Goal: Task Accomplishment & Management: Manage account settings

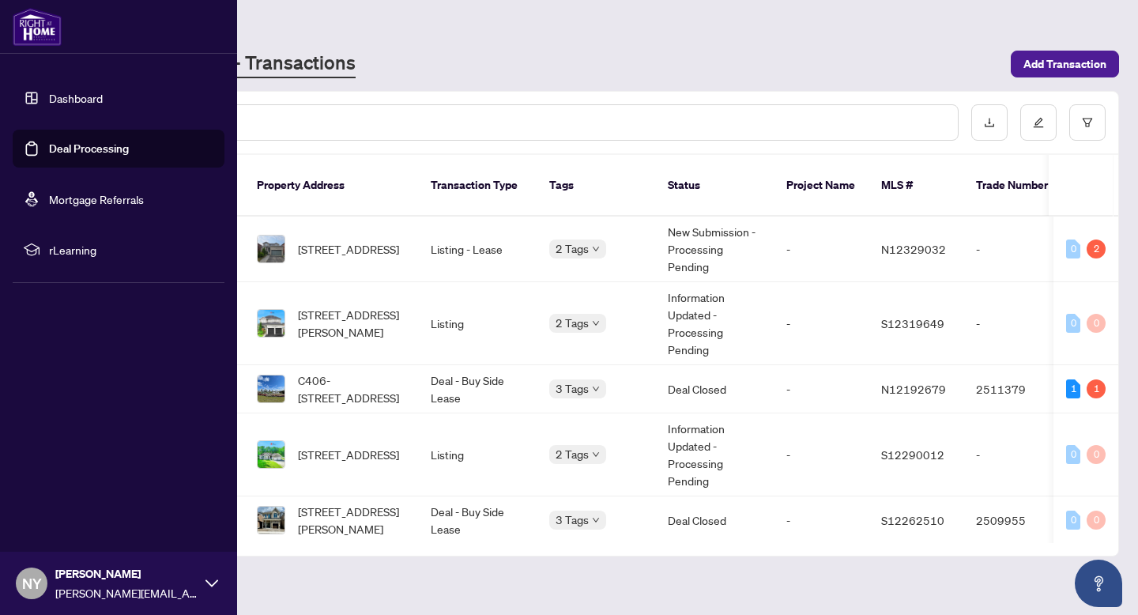
scroll to position [9, 0]
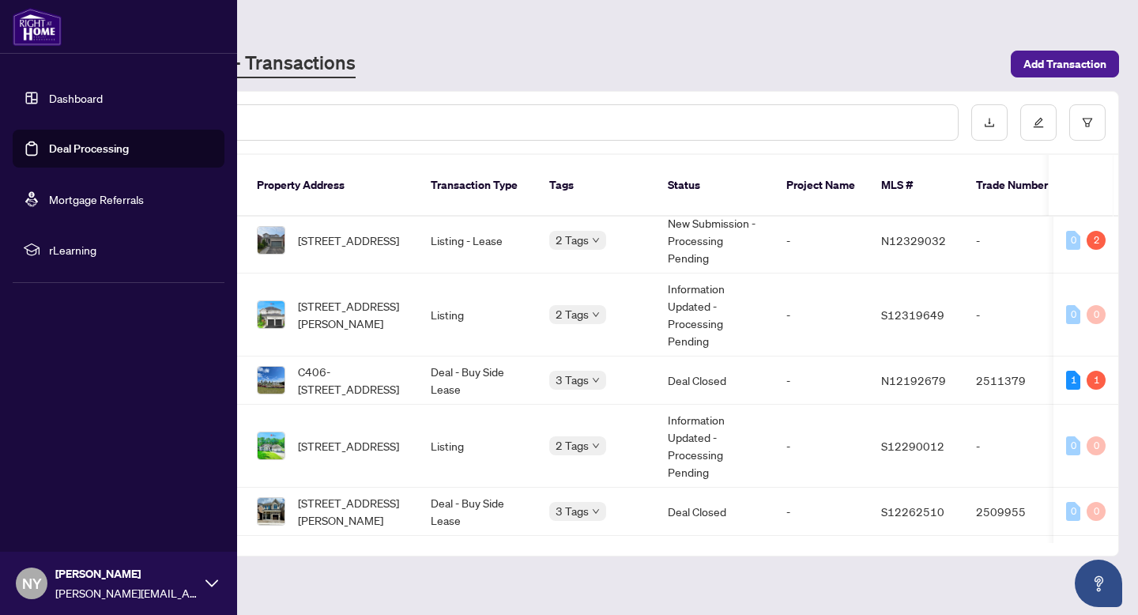
click at [39, 30] on img at bounding box center [37, 27] width 49 height 38
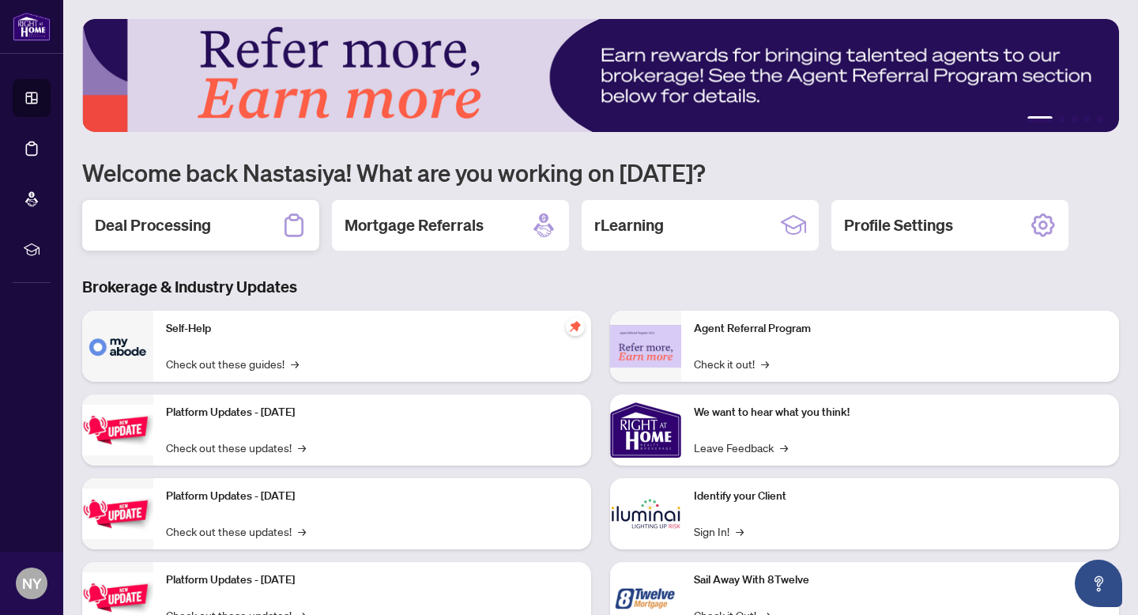
click at [175, 234] on h2 "Deal Processing" at bounding box center [153, 225] width 116 height 22
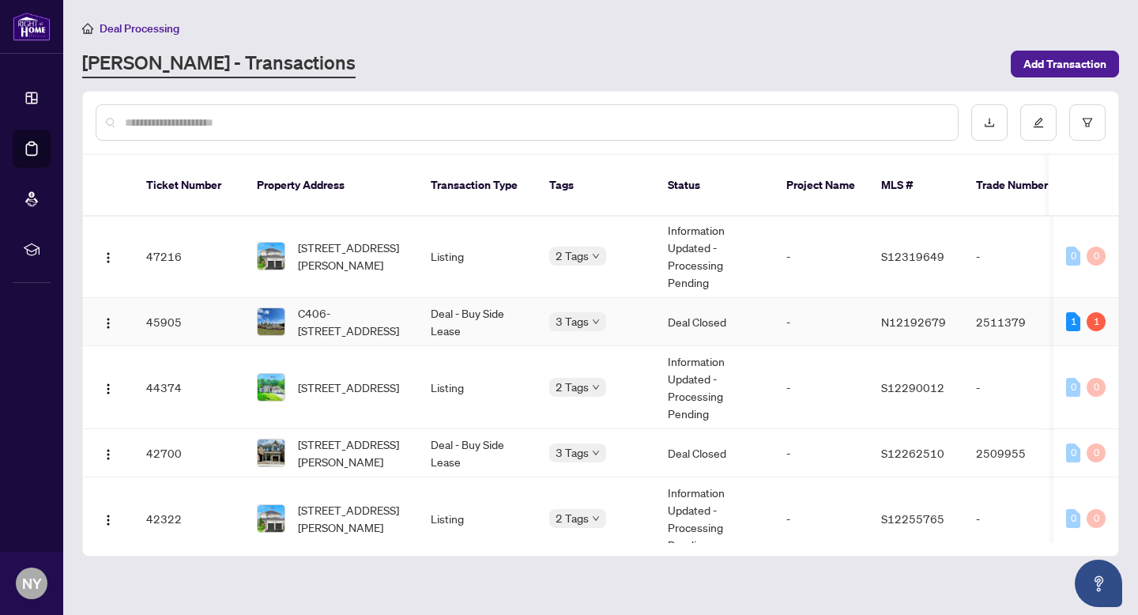
scroll to position [70, 0]
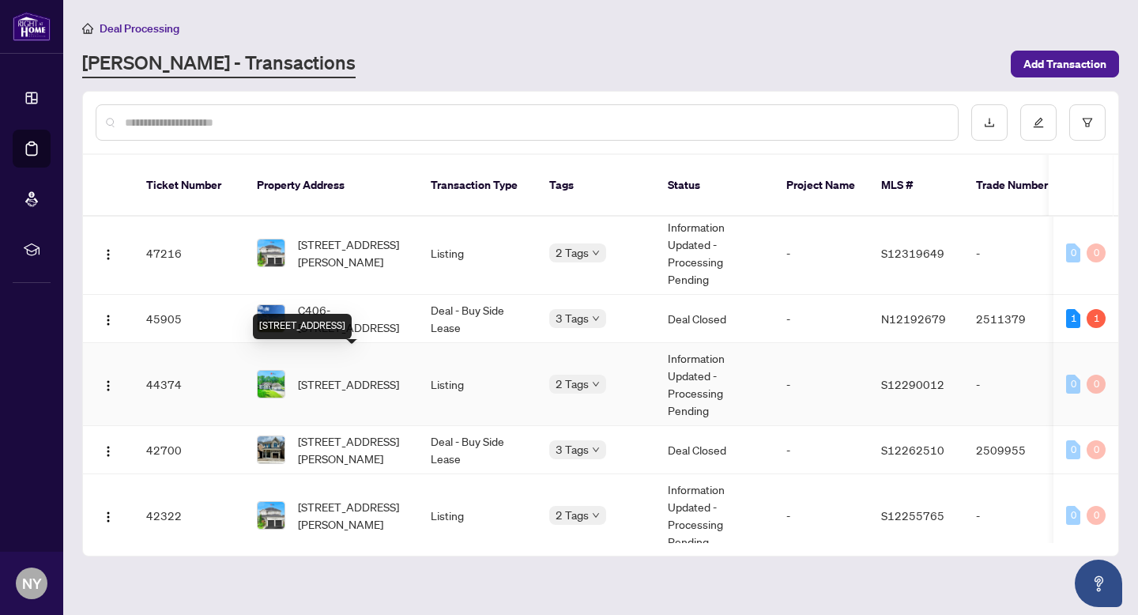
click at [326, 375] on span "[STREET_ADDRESS]" at bounding box center [348, 383] width 101 height 17
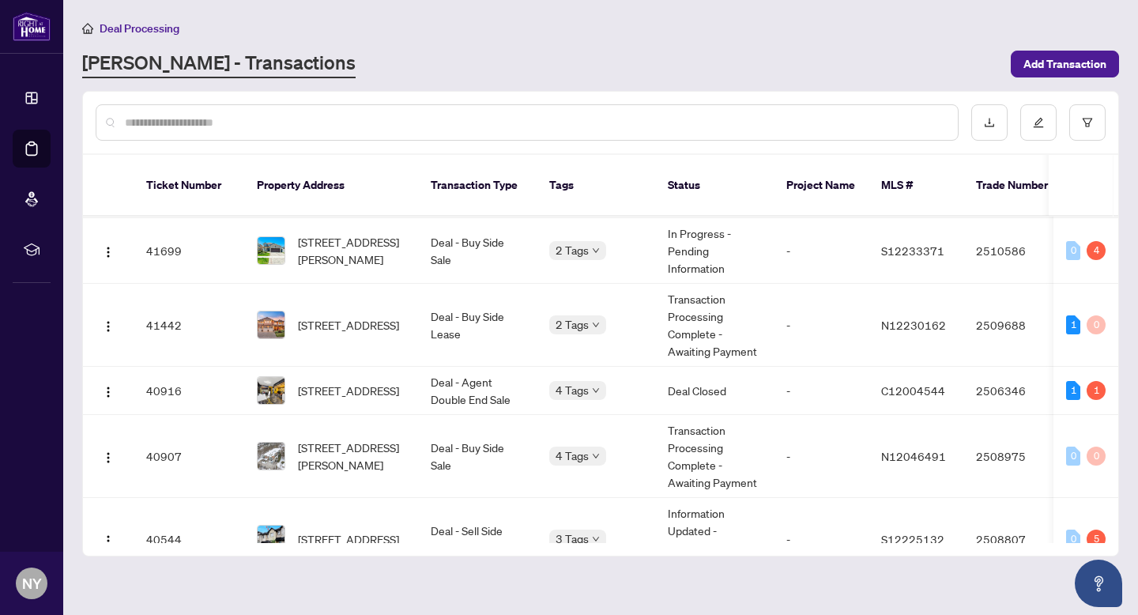
scroll to position [399, 0]
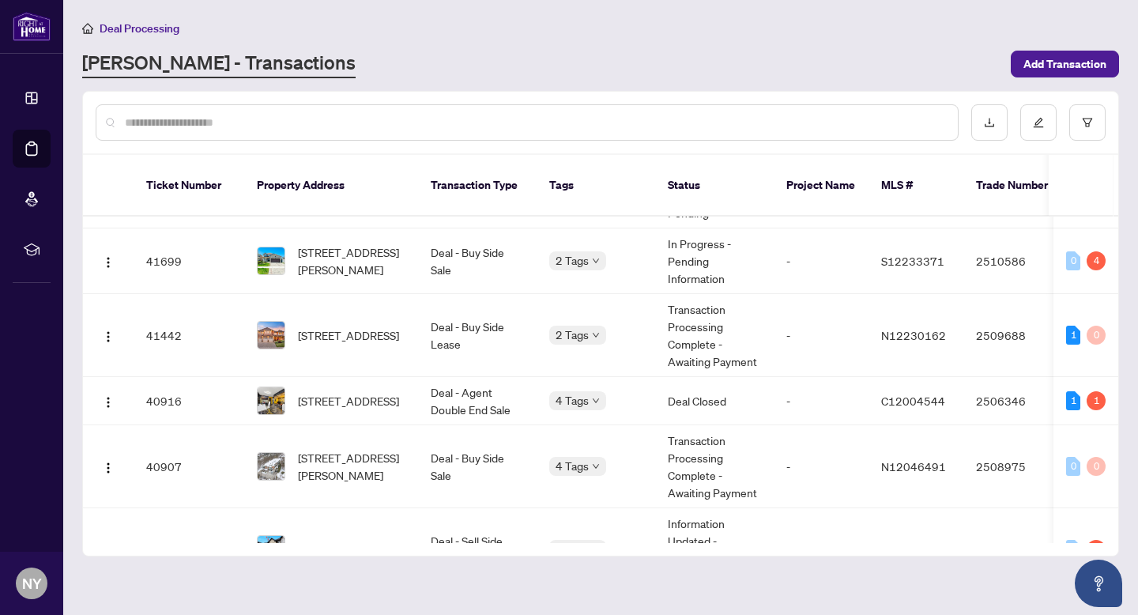
click at [216, 114] on input "text" at bounding box center [535, 122] width 820 height 17
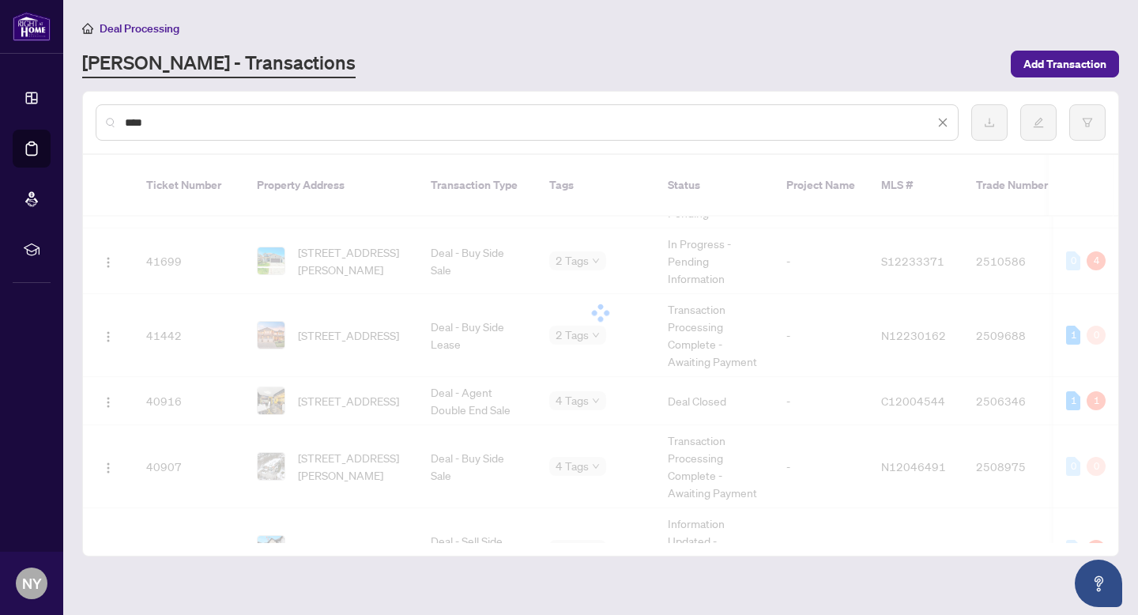
scroll to position [0, 0]
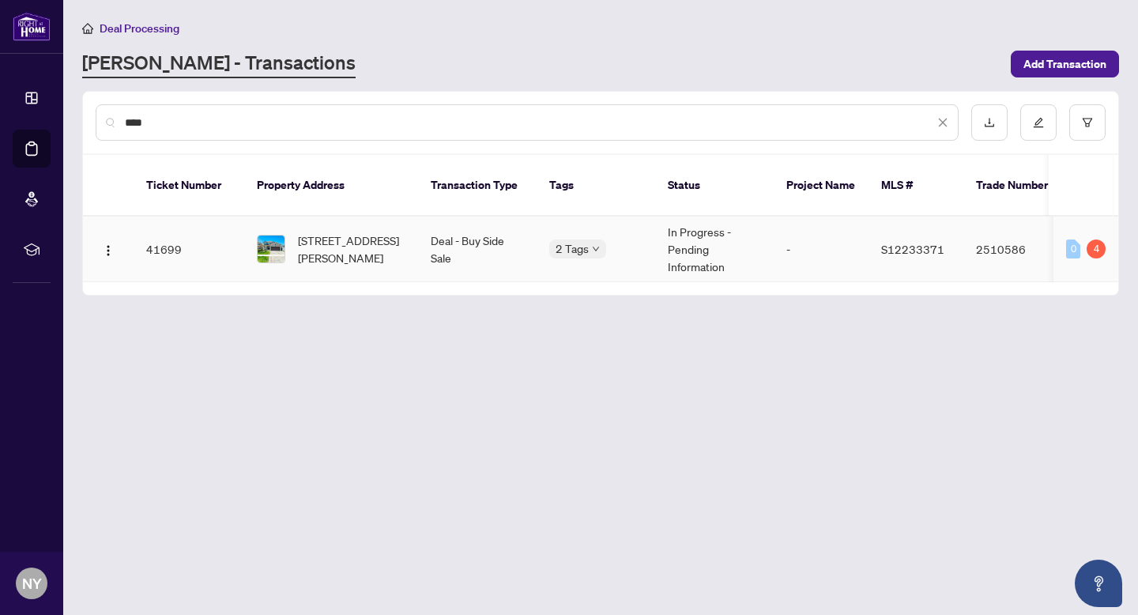
type input "****"
click at [326, 233] on span "[STREET_ADDRESS][PERSON_NAME]" at bounding box center [351, 249] width 107 height 35
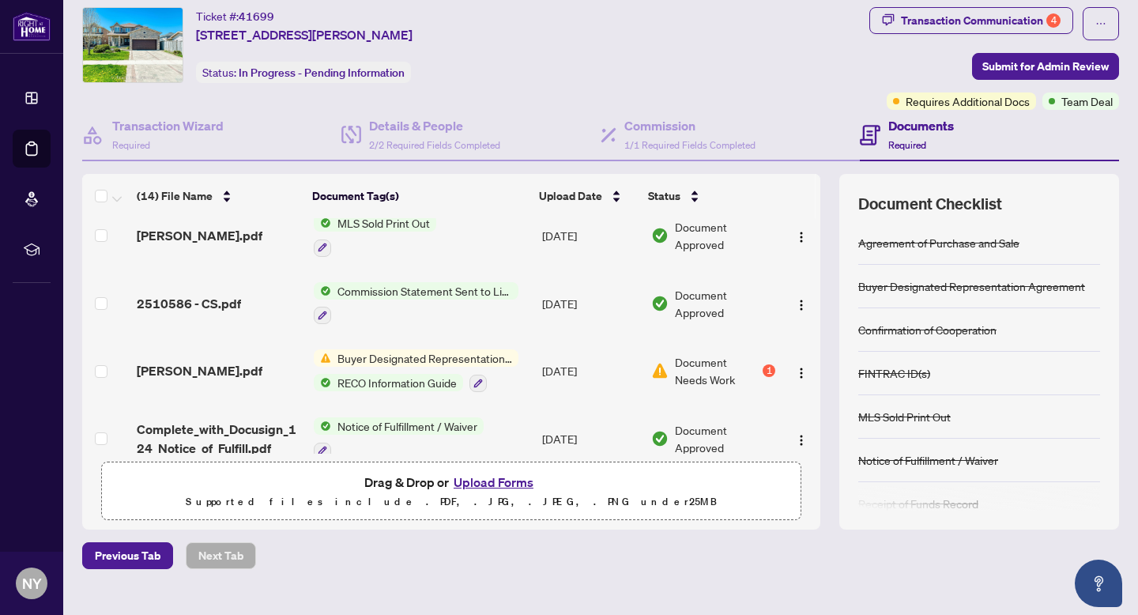
scroll to position [534, 0]
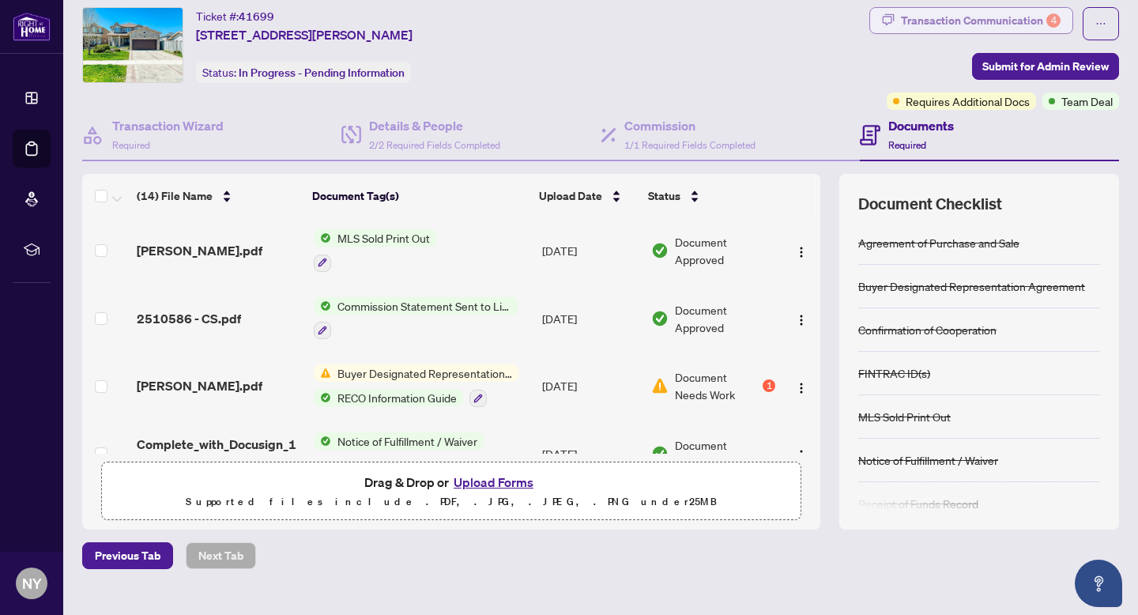
click at [993, 28] on div "Transaction Communication 4" at bounding box center [981, 20] width 160 height 25
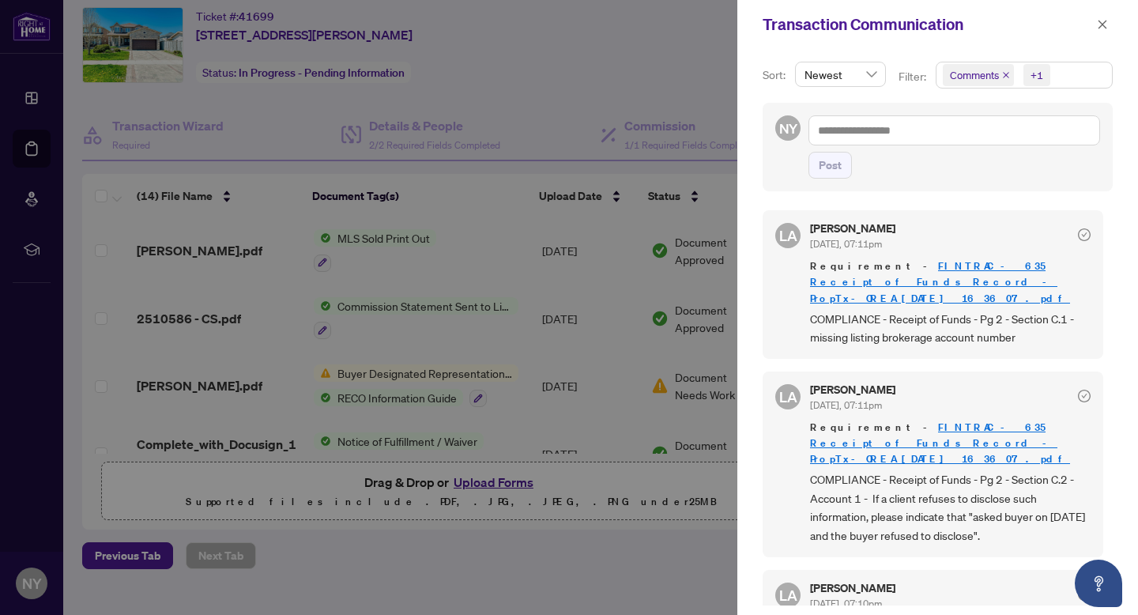
click at [1005, 73] on icon "close" at bounding box center [1006, 75] width 8 height 8
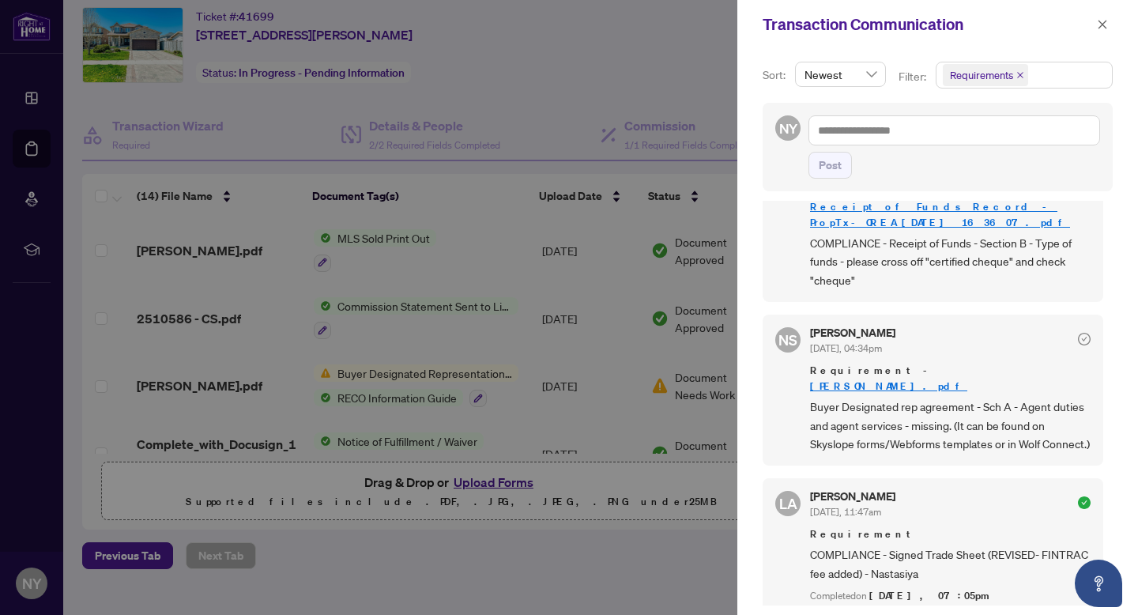
scroll to position [472, 0]
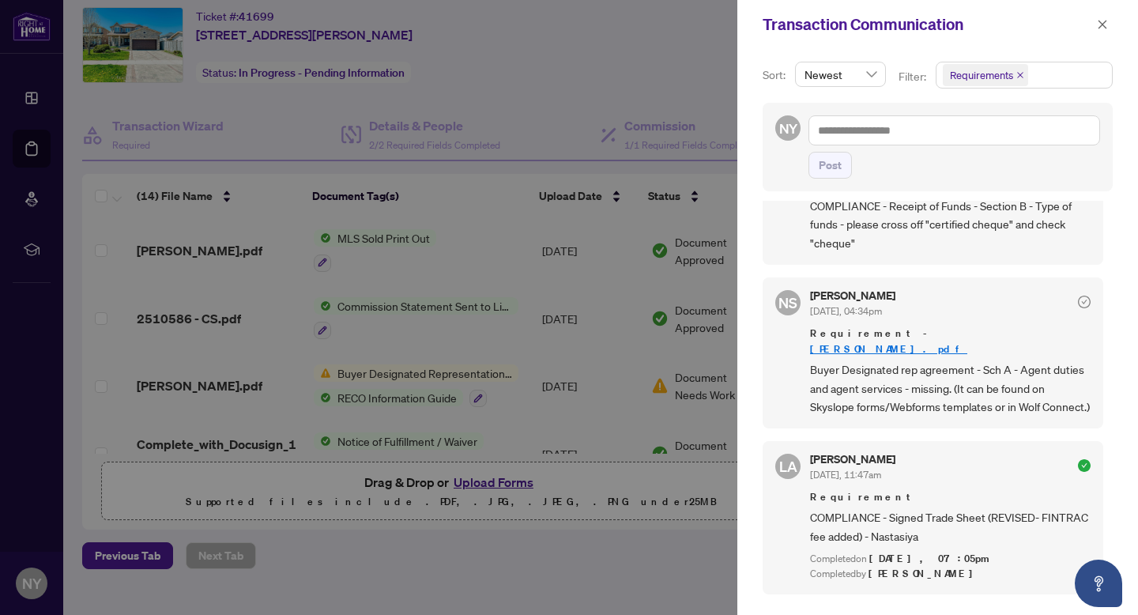
click at [643, 332] on div at bounding box center [569, 307] width 1138 height 615
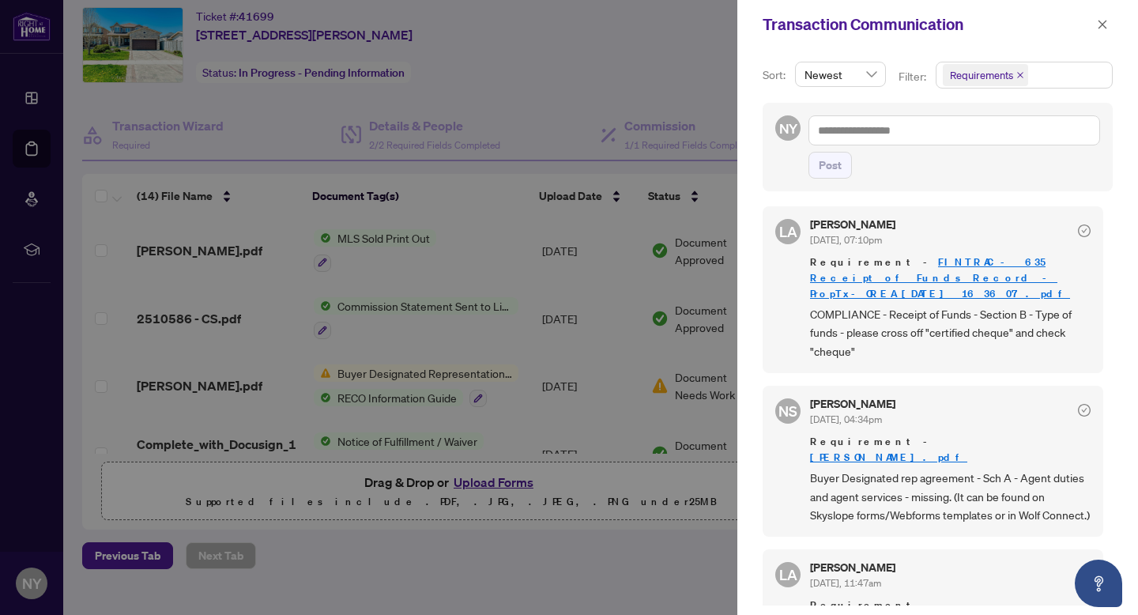
scroll to position [359, 0]
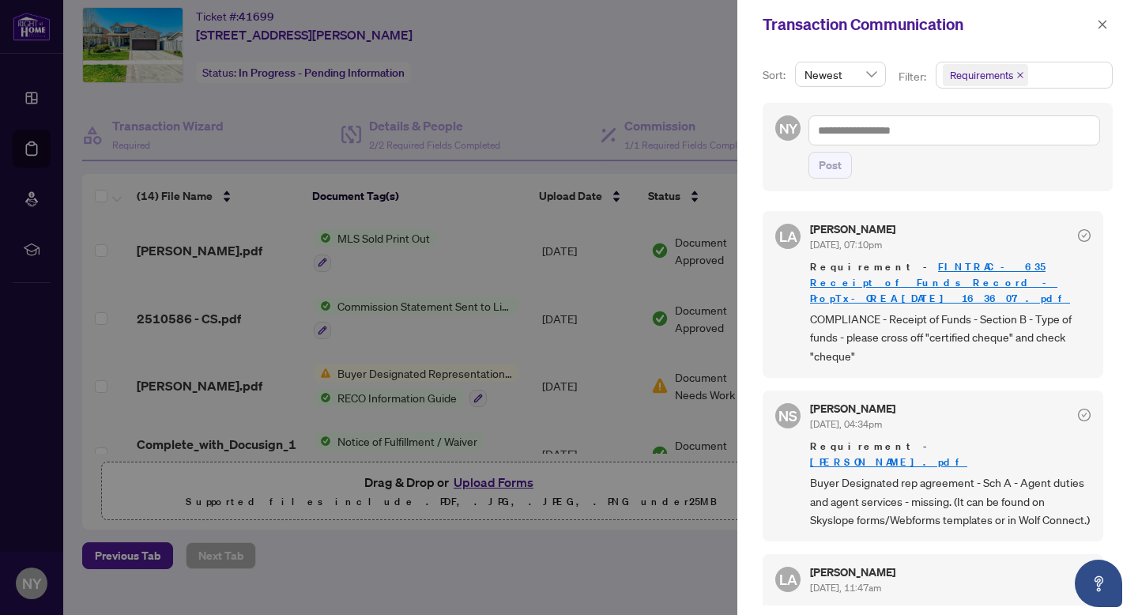
drag, startPoint x: 1088, startPoint y: 251, endPoint x: 1089, endPoint y: 319, distance: 67.2
click at [1088, 252] on div "LA Luna Almuhanna Jul/31/2025, 07:10pm Requirement - FINTRAC - 635 Receipt of F…" at bounding box center [933, 294] width 341 height 167
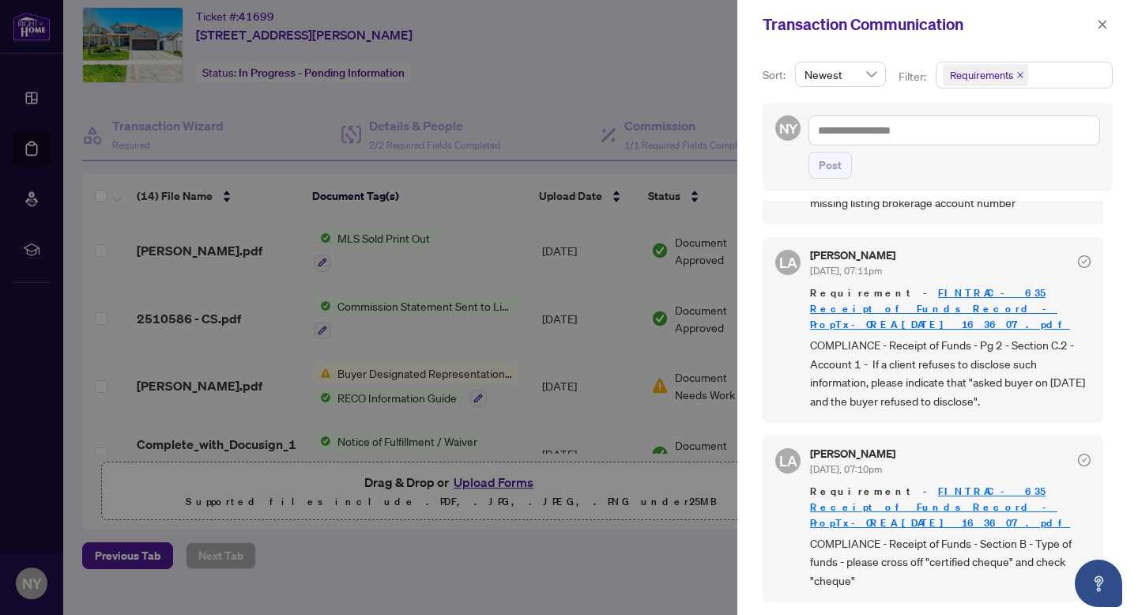
scroll to position [130, 0]
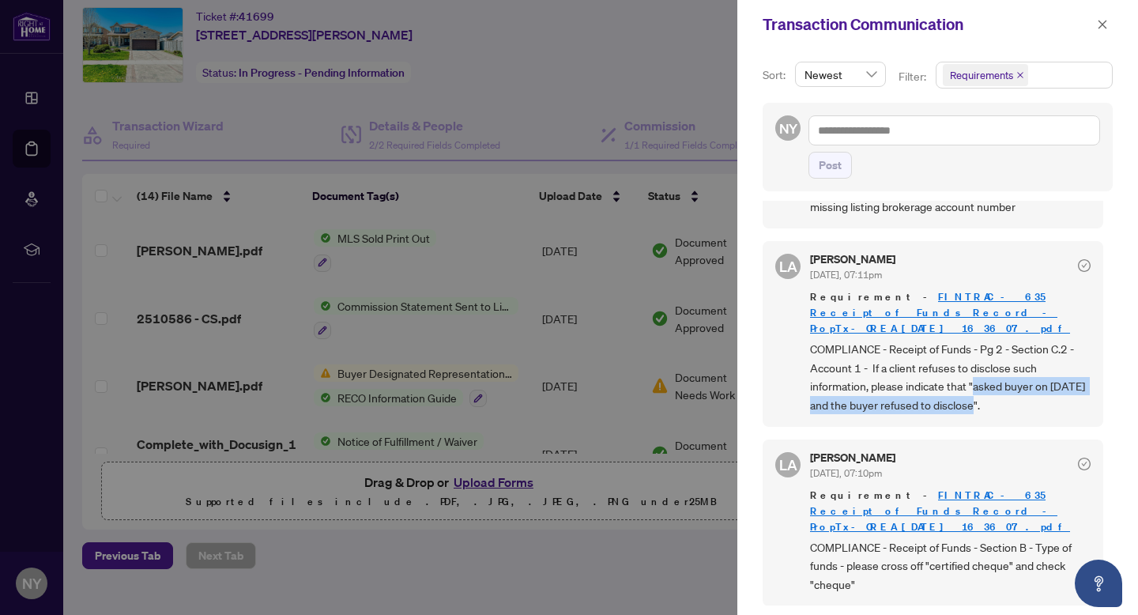
drag, startPoint x: 973, startPoint y: 353, endPoint x: 1009, endPoint y: 366, distance: 38.0
click at [1009, 366] on span "COMPLIANCE - Receipt of Funds - Pg 2 - Section C.2 - Account 1 - If a client re…" at bounding box center [950, 377] width 281 height 74
copy span "asked buyer on [DATE] and the buyer refused to disclose"
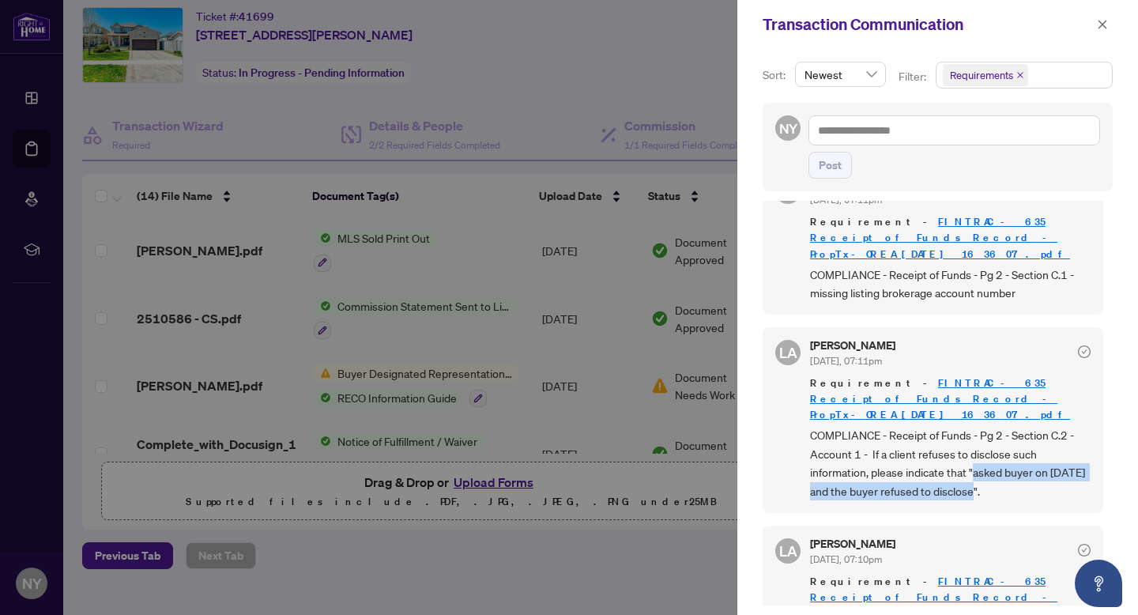
scroll to position [0, 0]
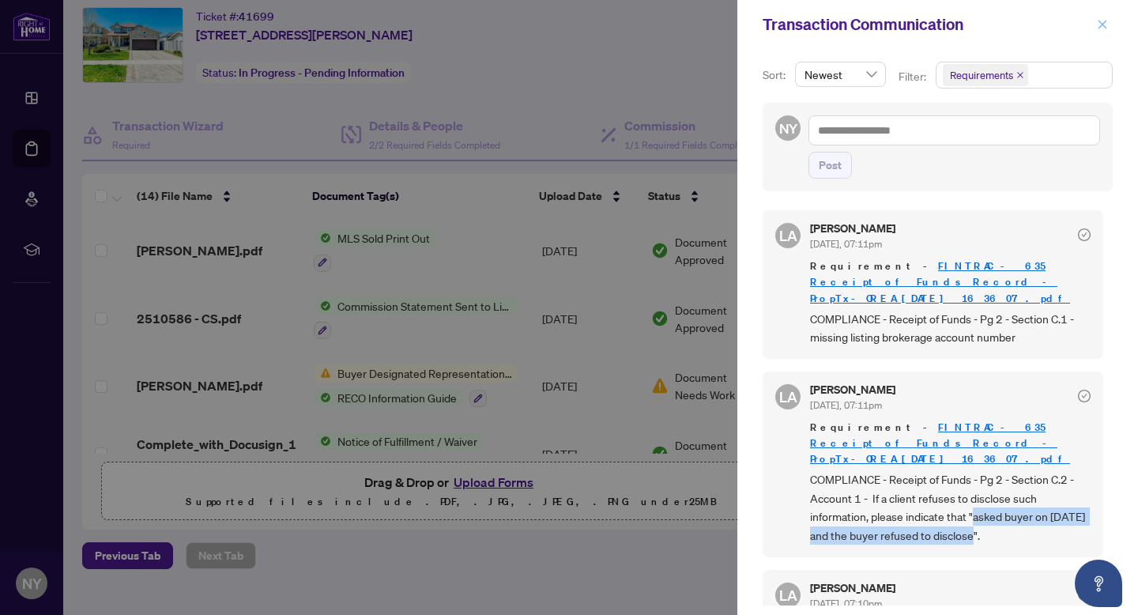
click at [1097, 25] on icon "close" at bounding box center [1102, 24] width 11 height 11
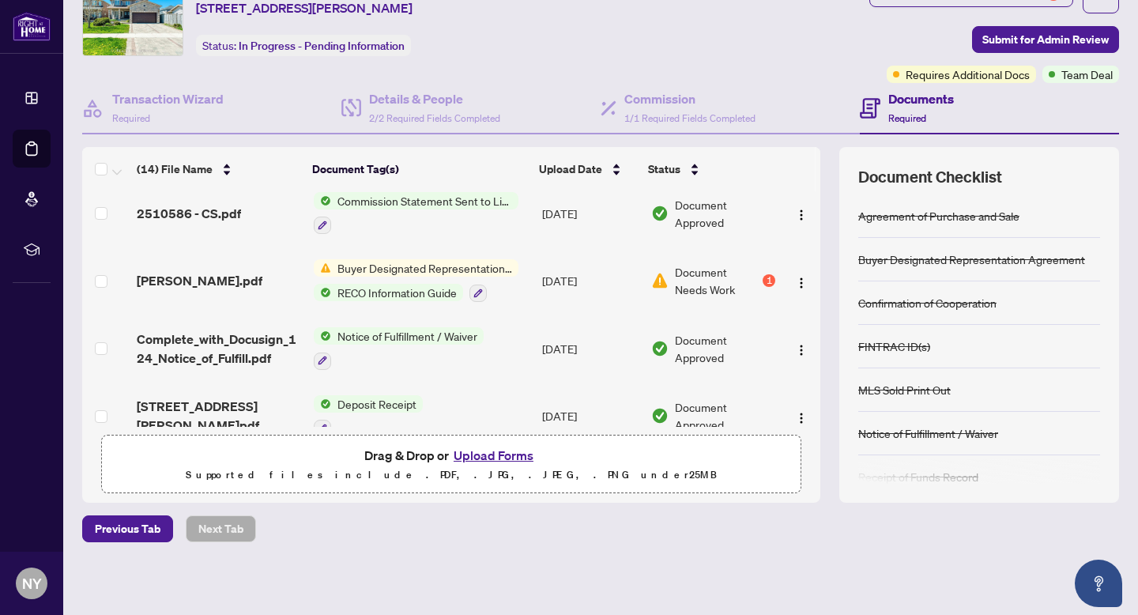
scroll to position [554, 0]
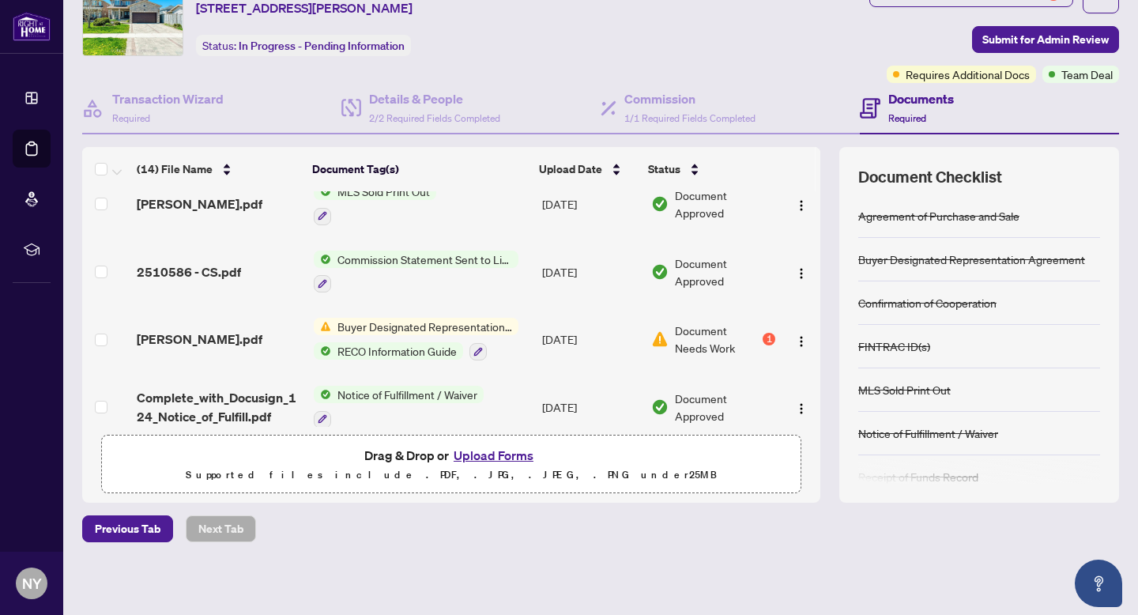
click at [692, 322] on span "Document Needs Work" at bounding box center [717, 339] width 85 height 35
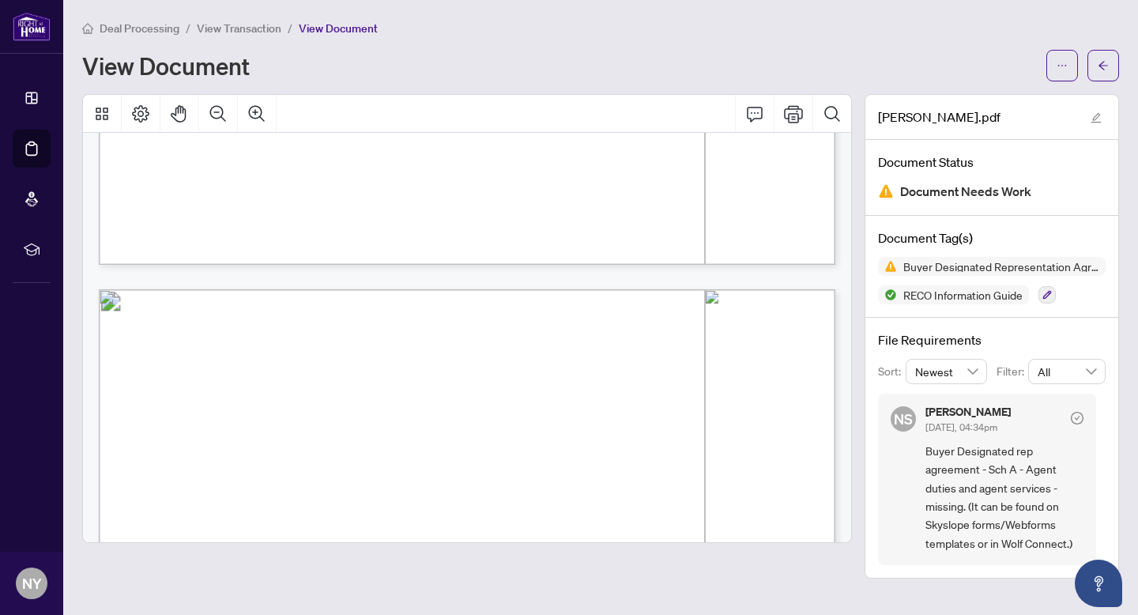
scroll to position [1949, 0]
